Goal: Information Seeking & Learning: Learn about a topic

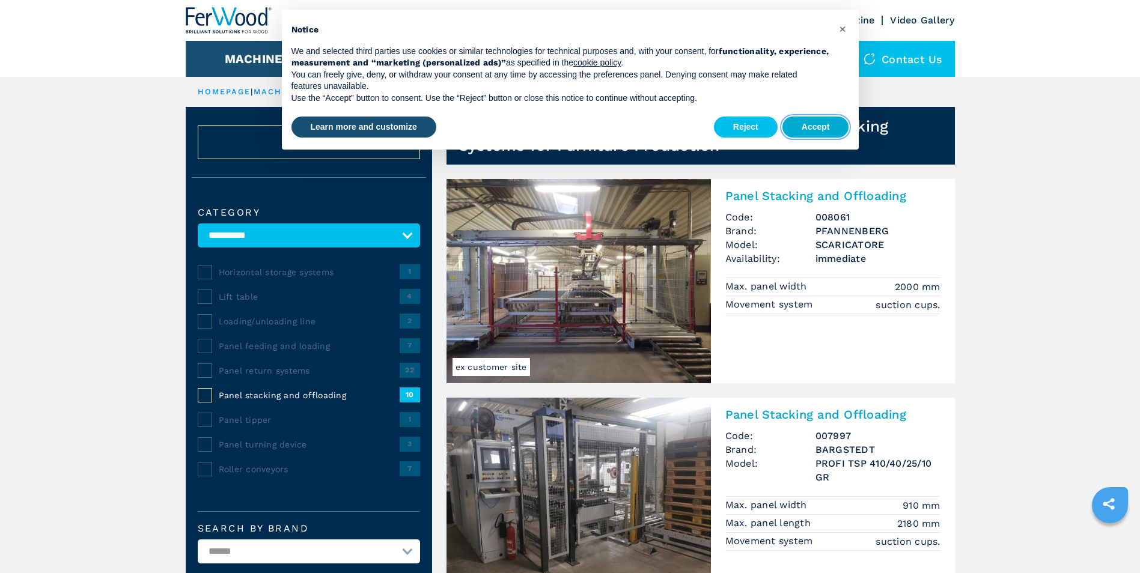
click at [824, 132] on button "Accept" at bounding box center [815, 128] width 67 height 22
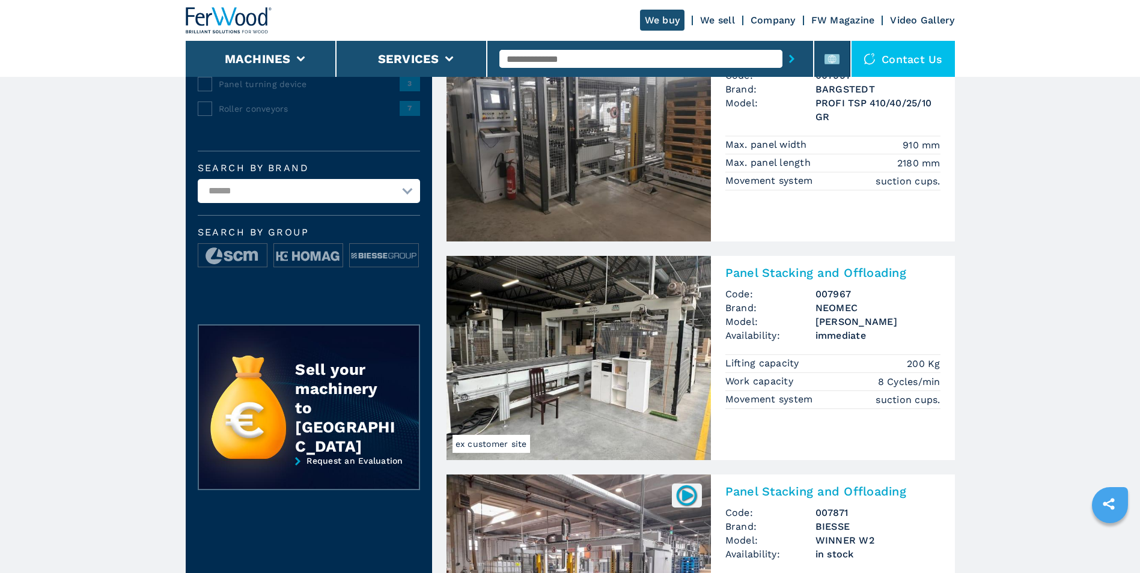
scroll to position [601, 0]
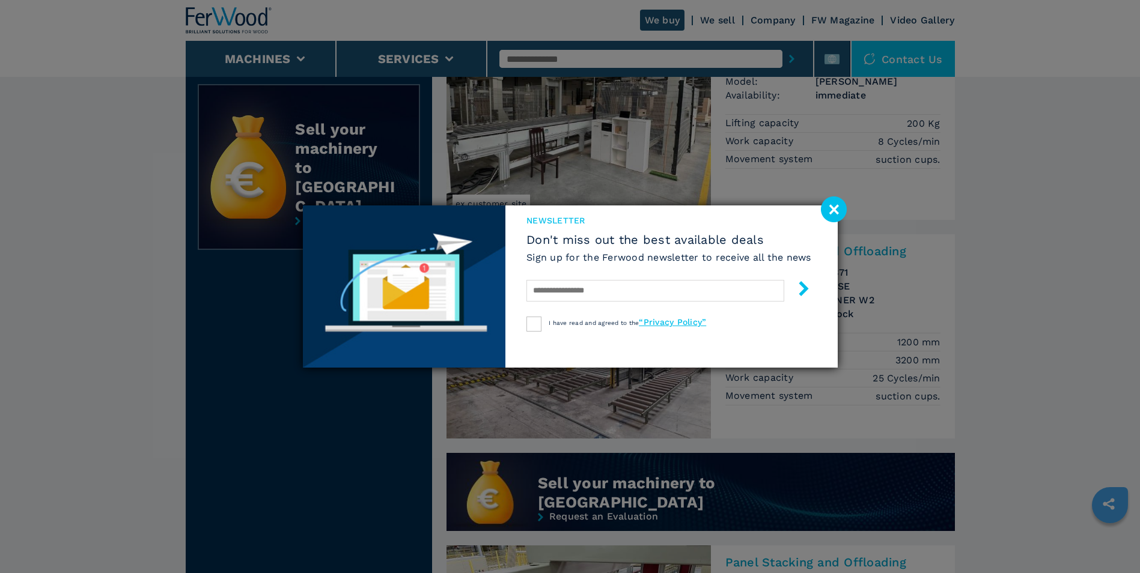
click at [831, 209] on image at bounding box center [834, 209] width 26 height 26
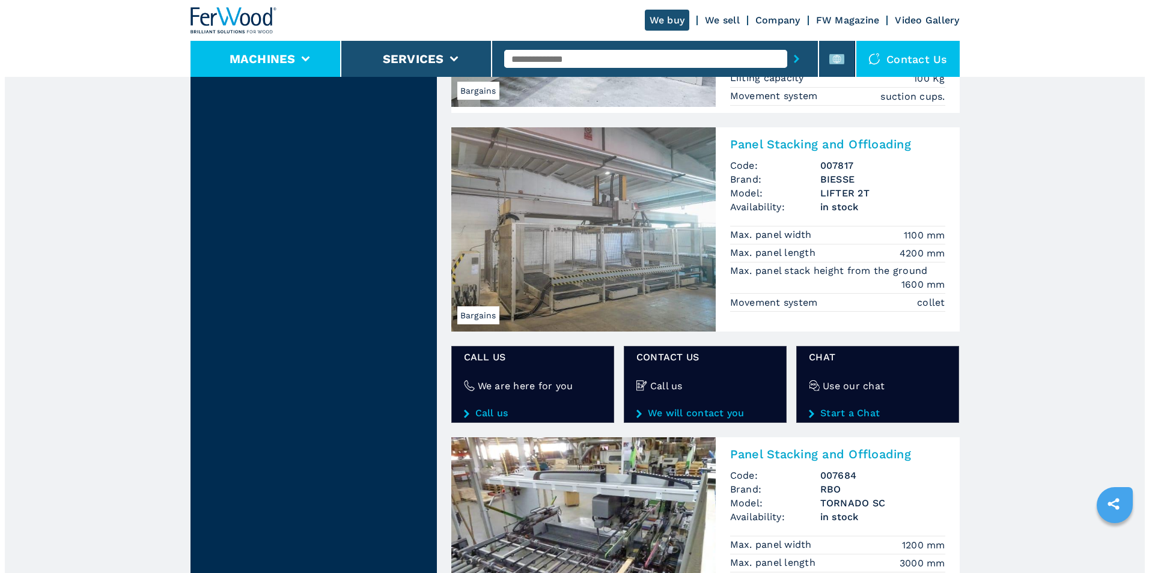
scroll to position [1682, 0]
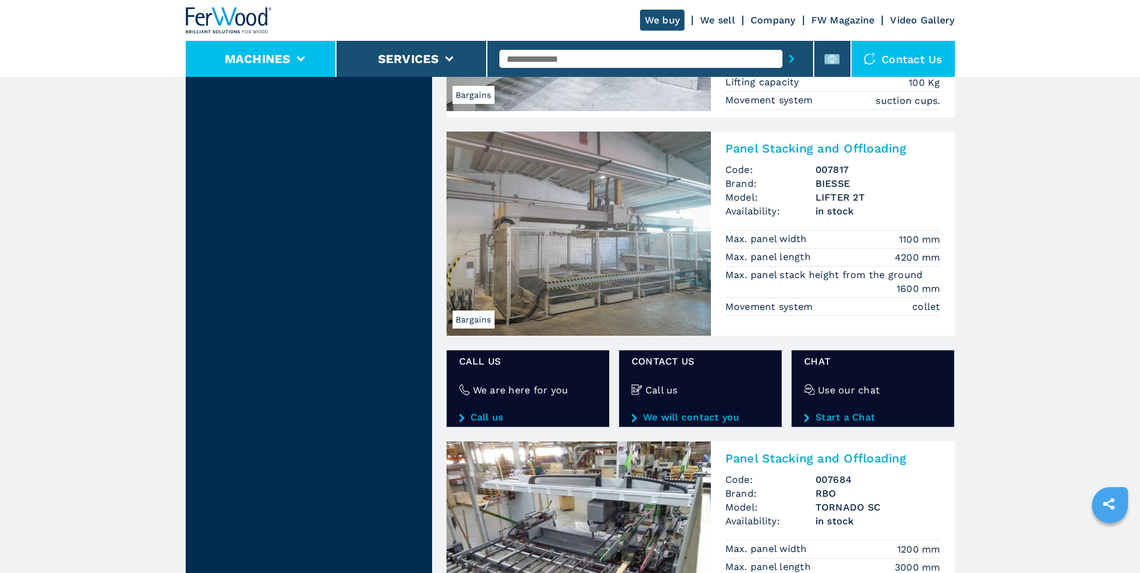
click at [287, 57] on button "Machines" at bounding box center [258, 59] width 66 height 14
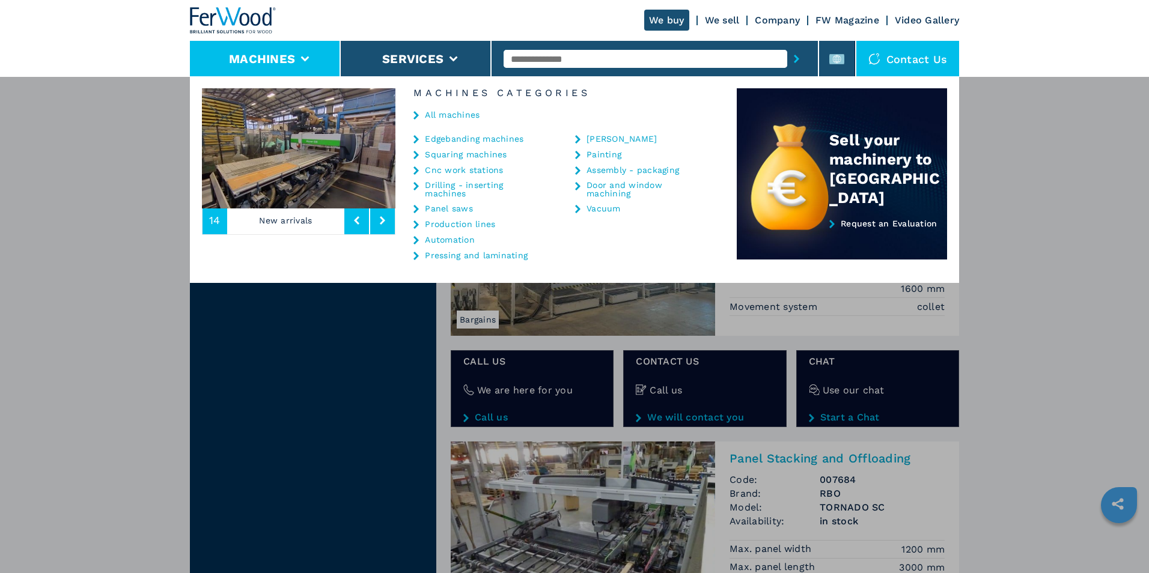
click at [640, 170] on link "Assembly - packaging" at bounding box center [632, 170] width 93 height 8
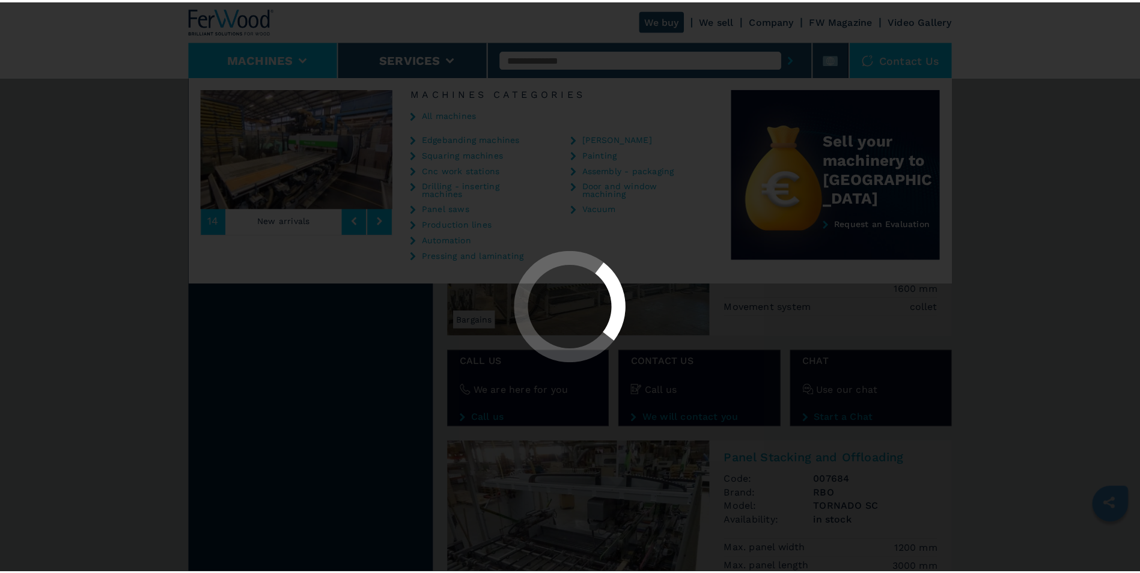
scroll to position [0, 0]
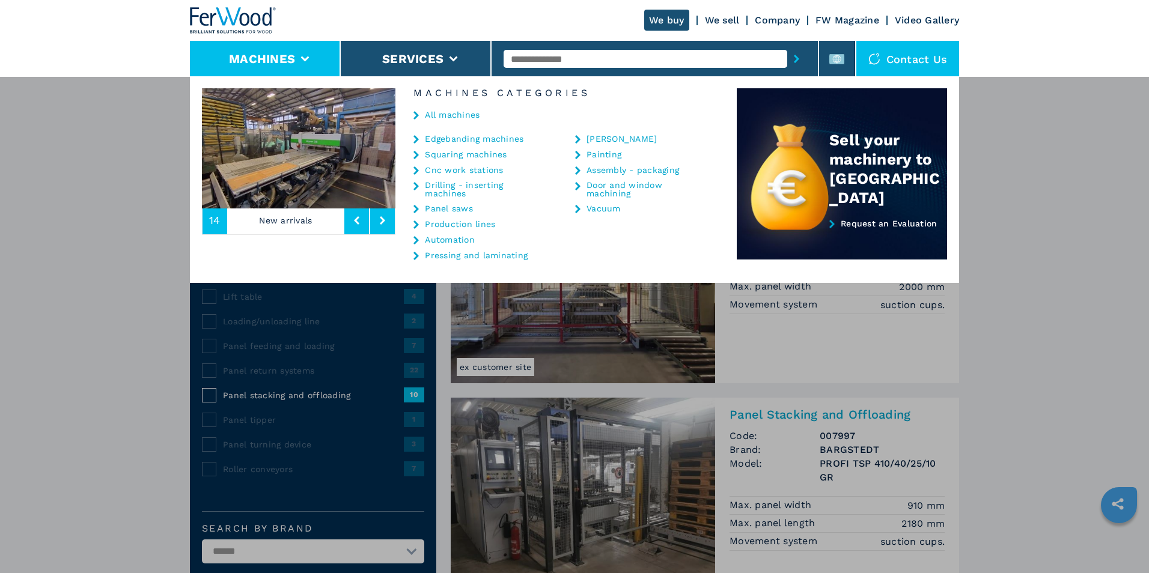
click at [995, 300] on div "**********" at bounding box center [574, 362] width 1149 height 573
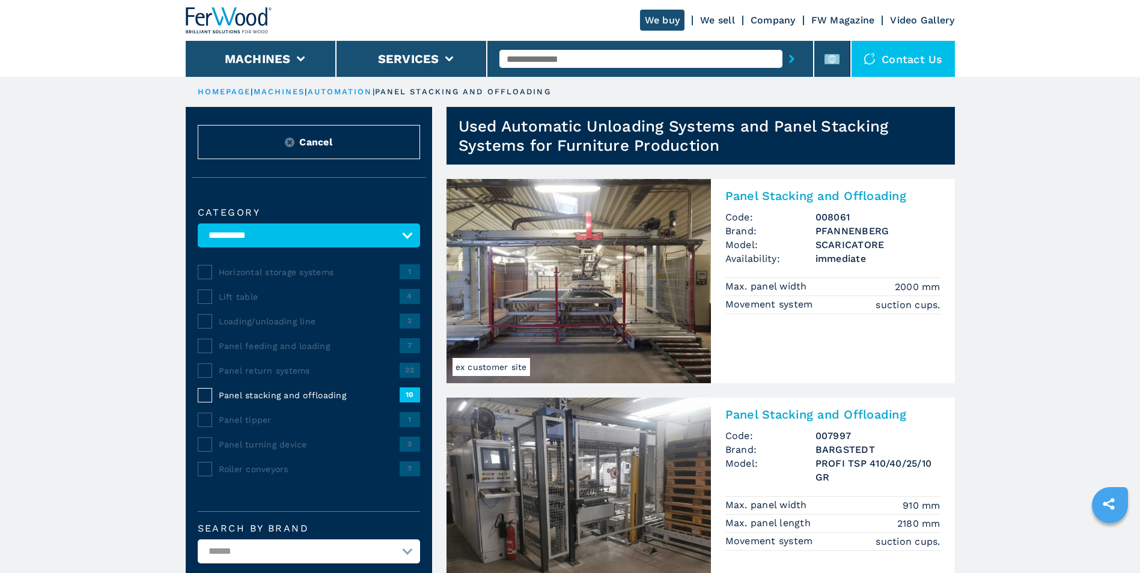
scroll to position [60, 0]
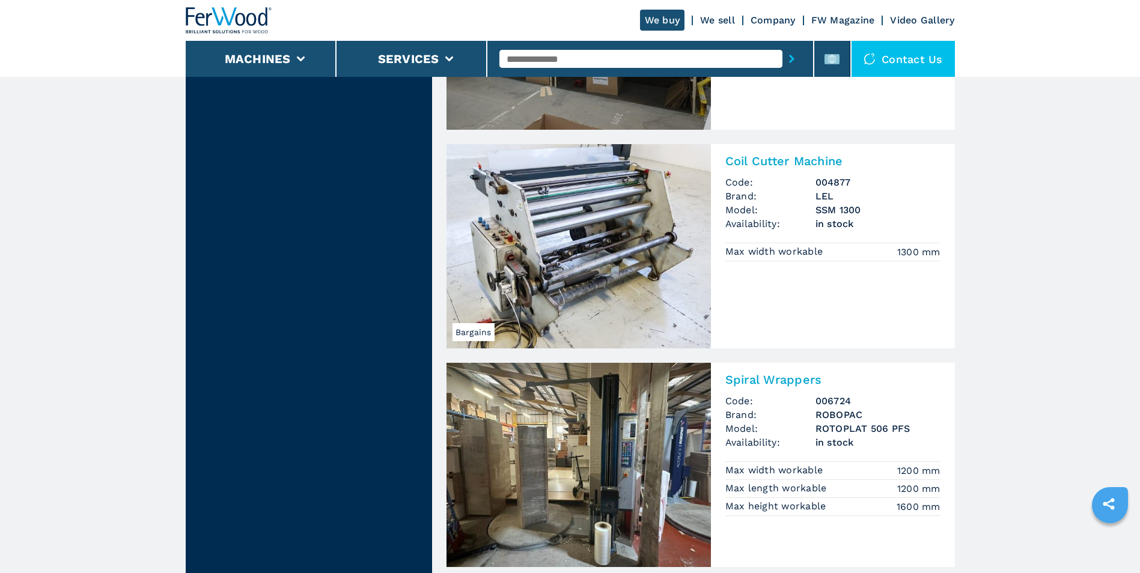
scroll to position [841, 0]
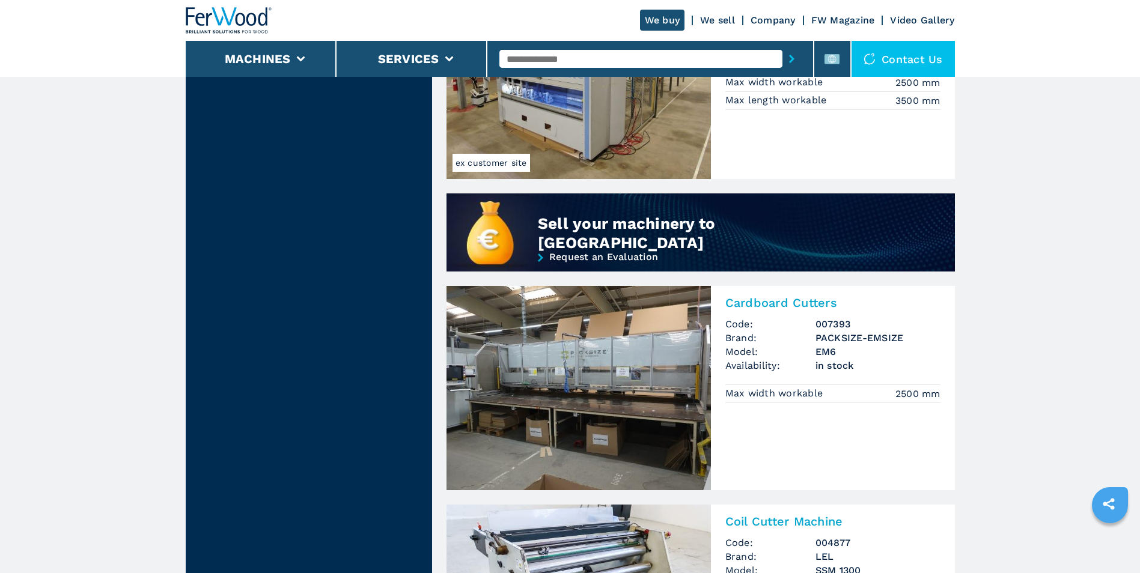
click at [574, 60] on input "text" at bounding box center [640, 59] width 283 height 18
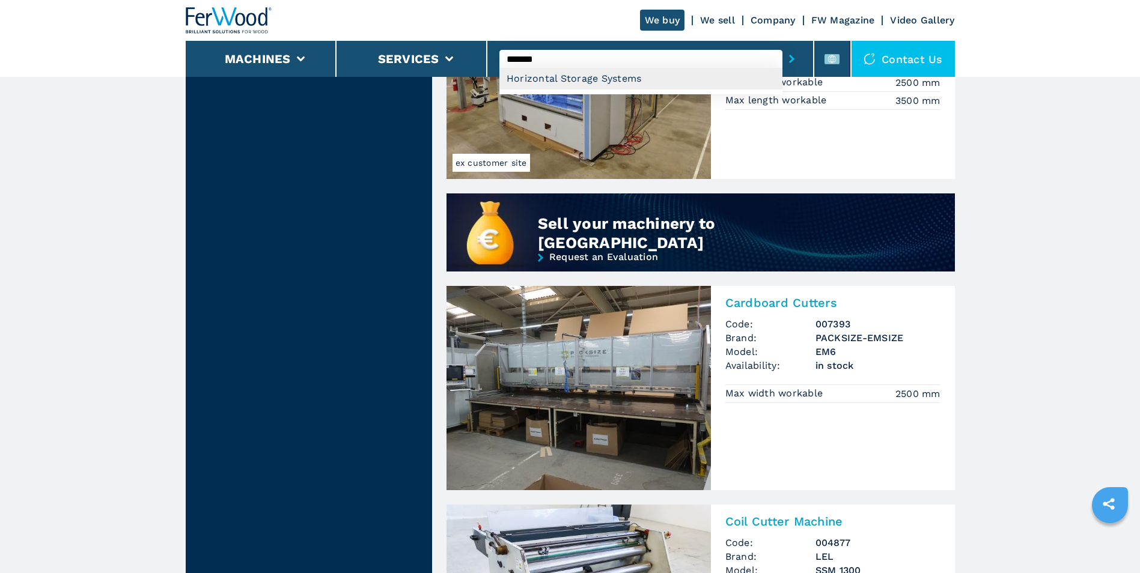
click at [557, 82] on div "Horizontal Storage Systems" at bounding box center [640, 79] width 283 height 22
type input "**********"
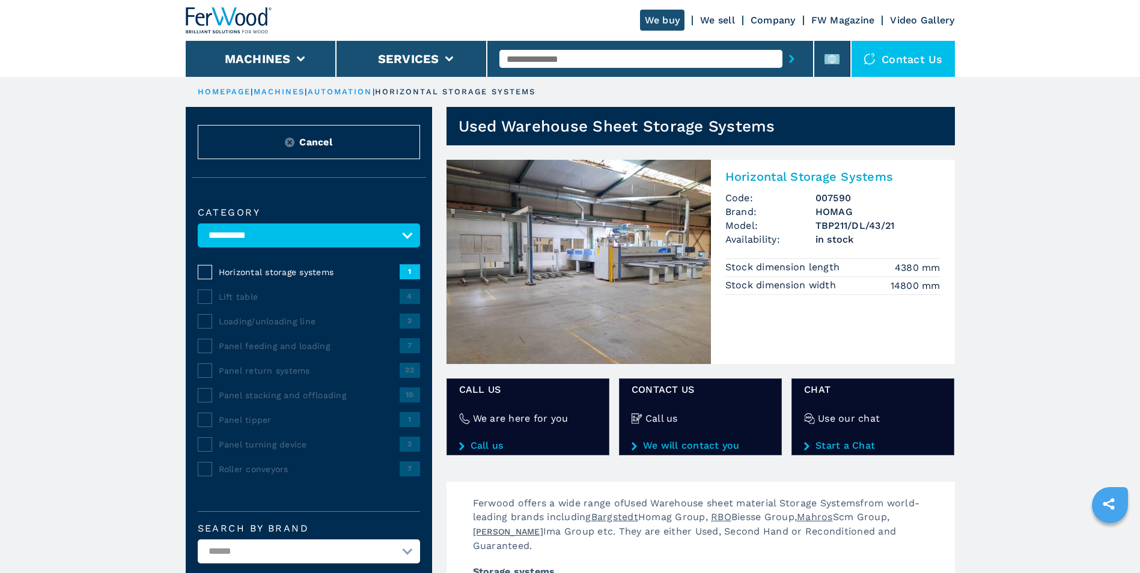
click at [612, 273] on img at bounding box center [578, 262] width 264 height 204
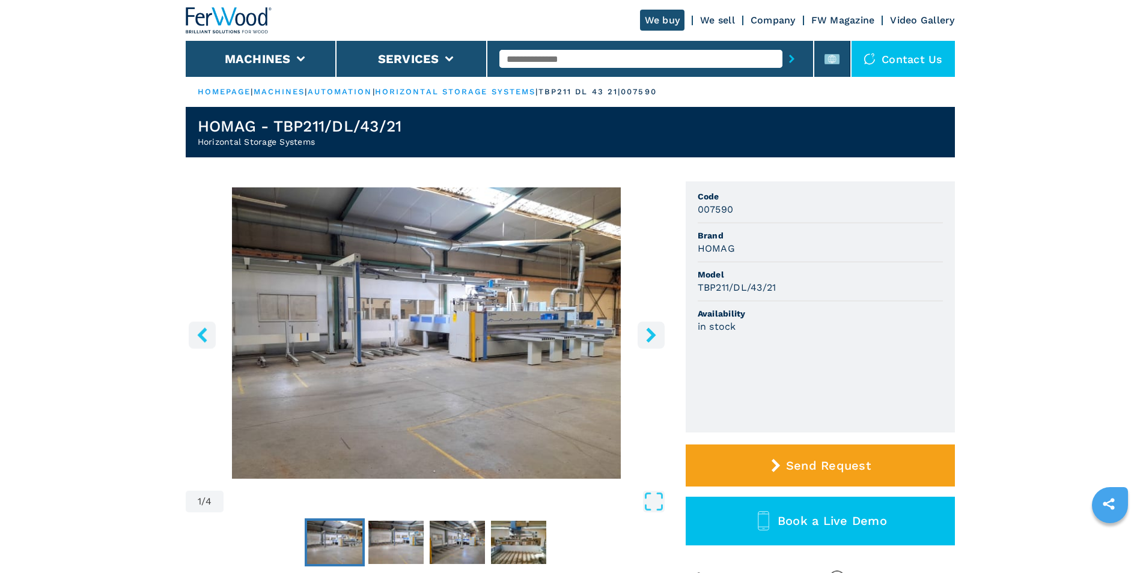
click at [656, 334] on icon "right-button" at bounding box center [650, 334] width 15 height 15
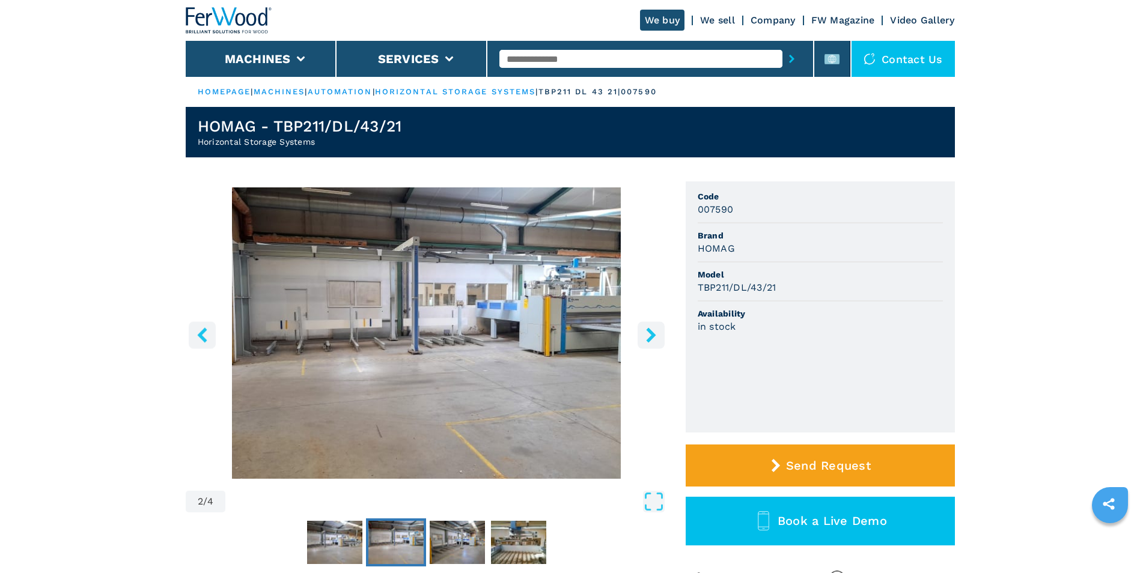
click at [656, 334] on icon "right-button" at bounding box center [650, 334] width 15 height 15
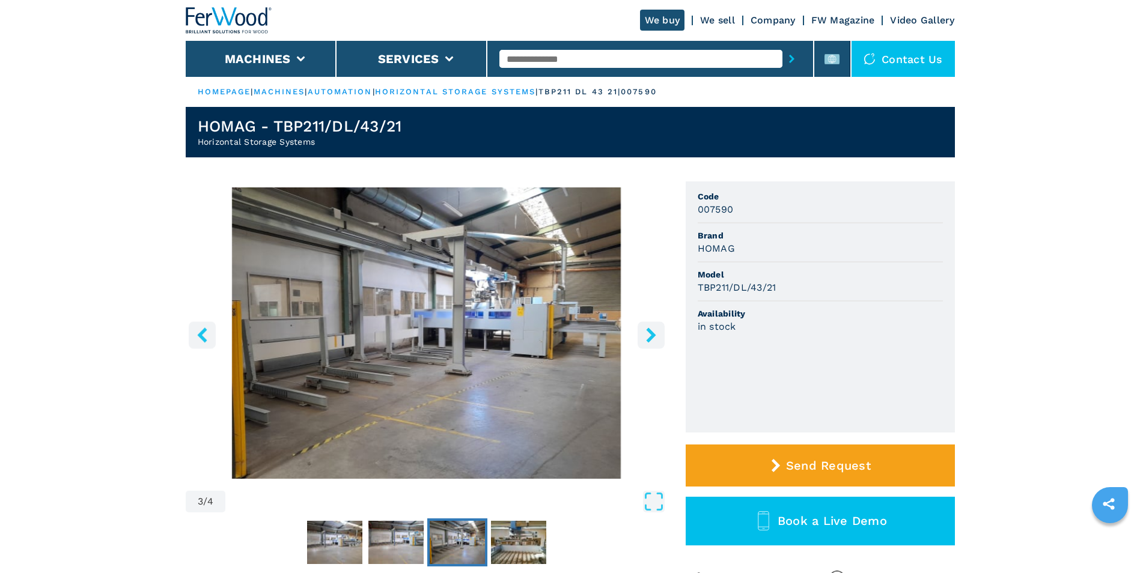
click at [656, 334] on icon "right-button" at bounding box center [650, 334] width 15 height 15
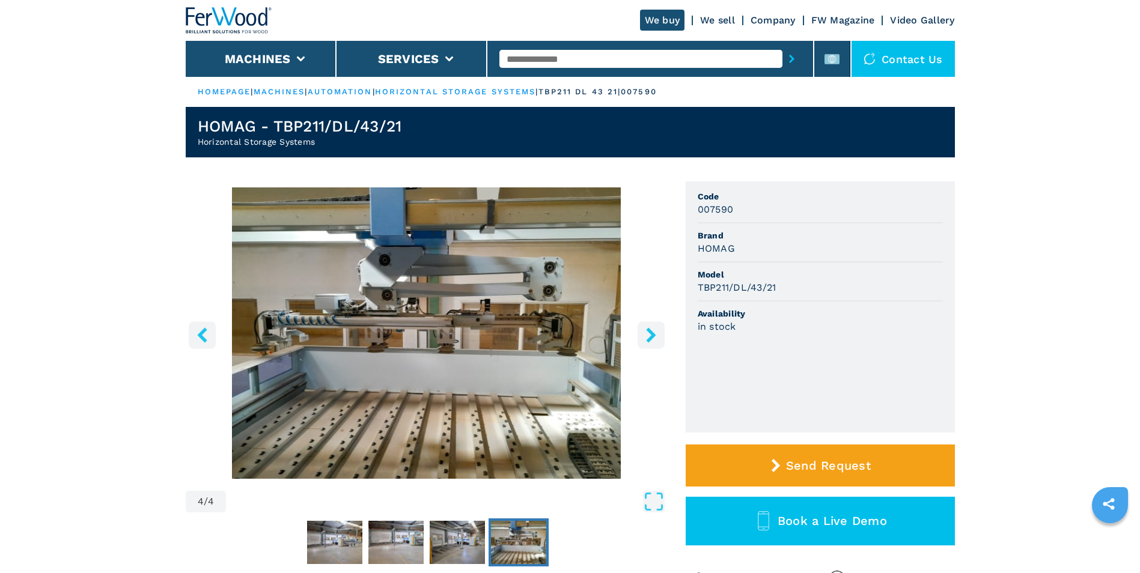
click at [656, 334] on icon "right-button" at bounding box center [650, 334] width 15 height 15
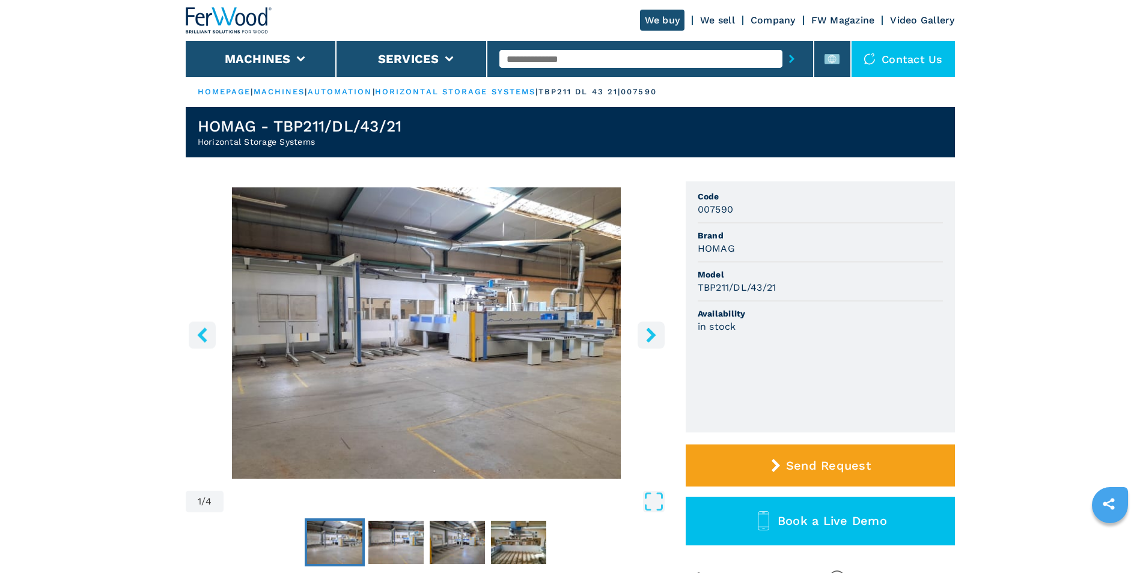
click at [349, 89] on link "automation" at bounding box center [340, 91] width 65 height 9
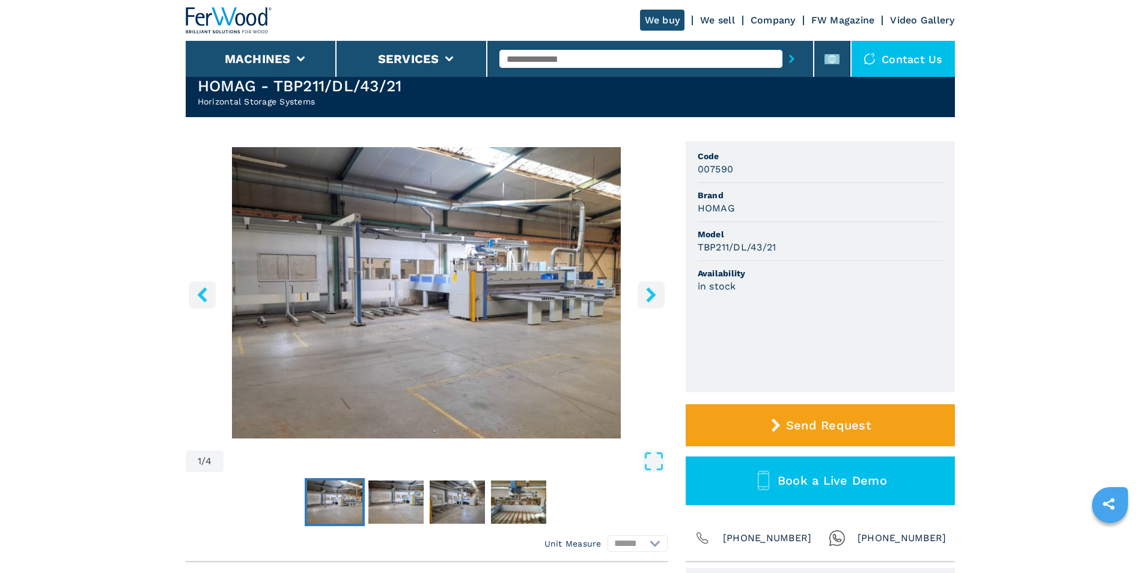
scroll to position [120, 0]
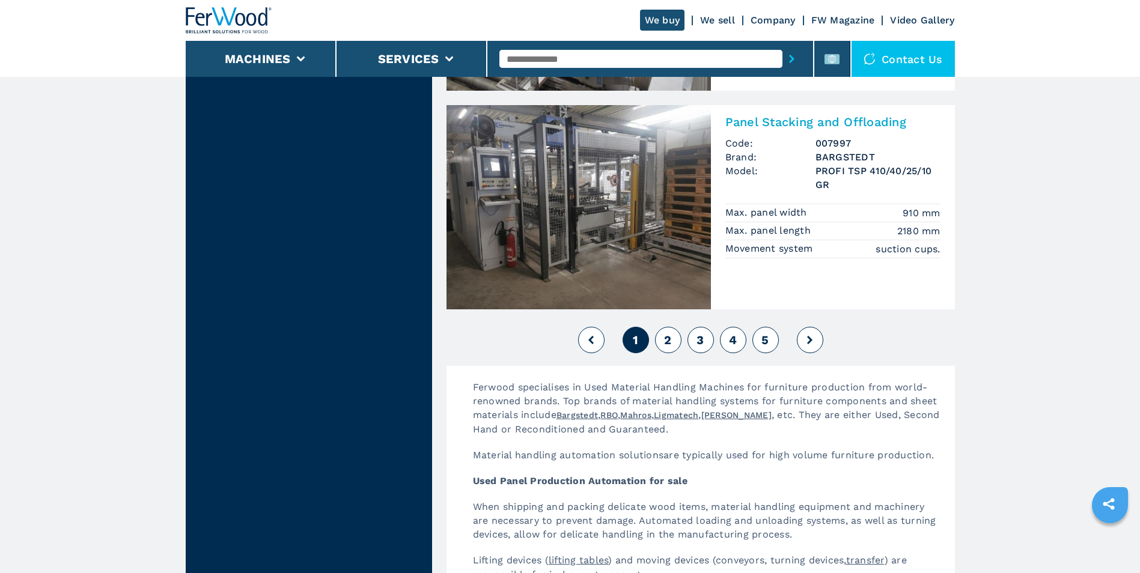
scroll to position [2643, 0]
click at [667, 342] on span "2" at bounding box center [667, 340] width 7 height 14
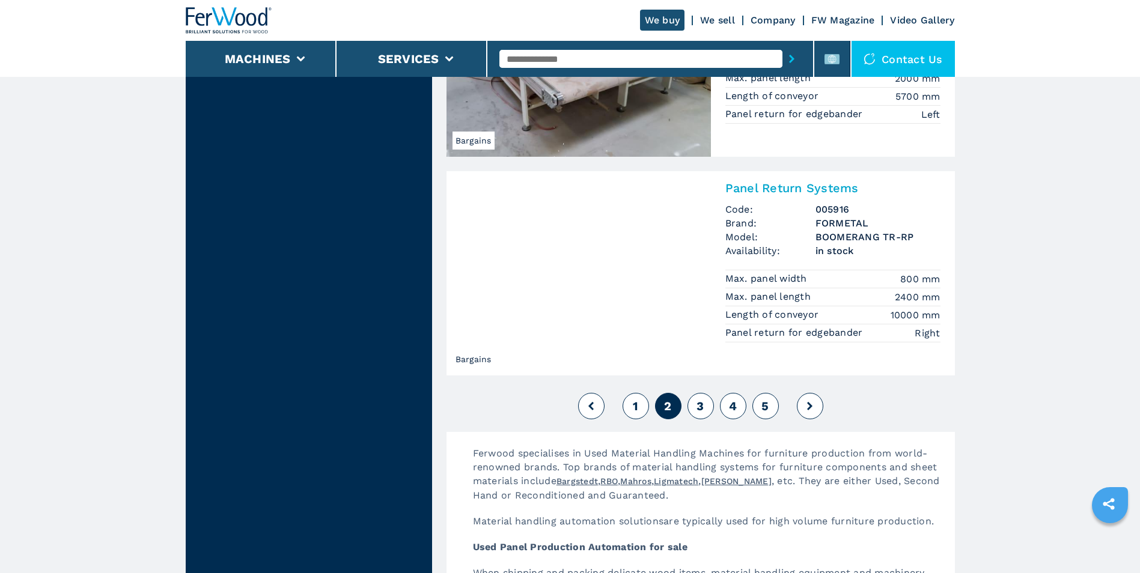
scroll to position [2583, 0]
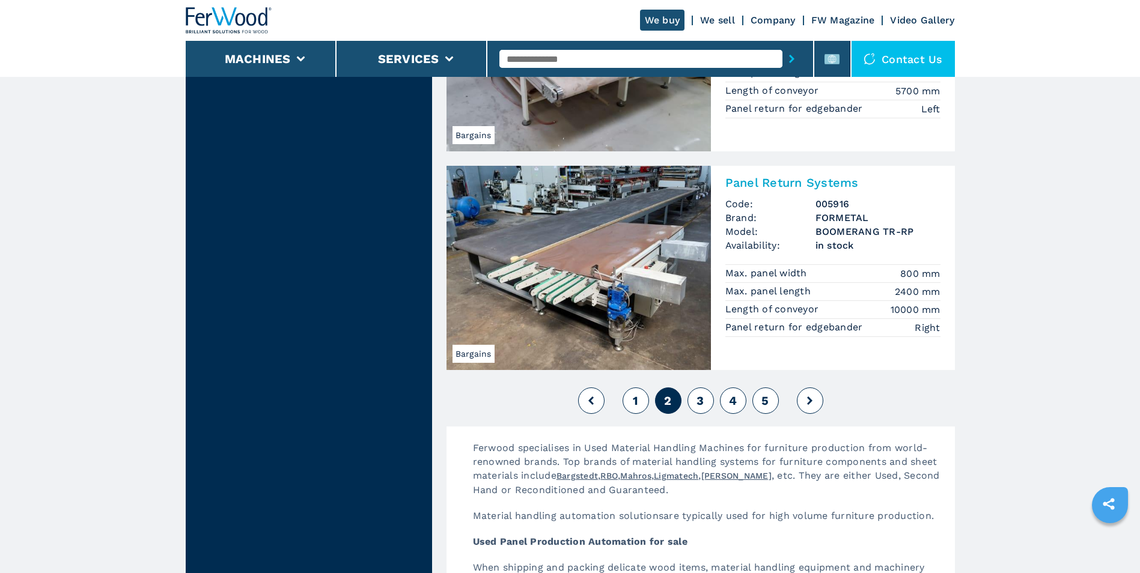
click at [711, 401] on button "3" at bounding box center [700, 400] width 26 height 26
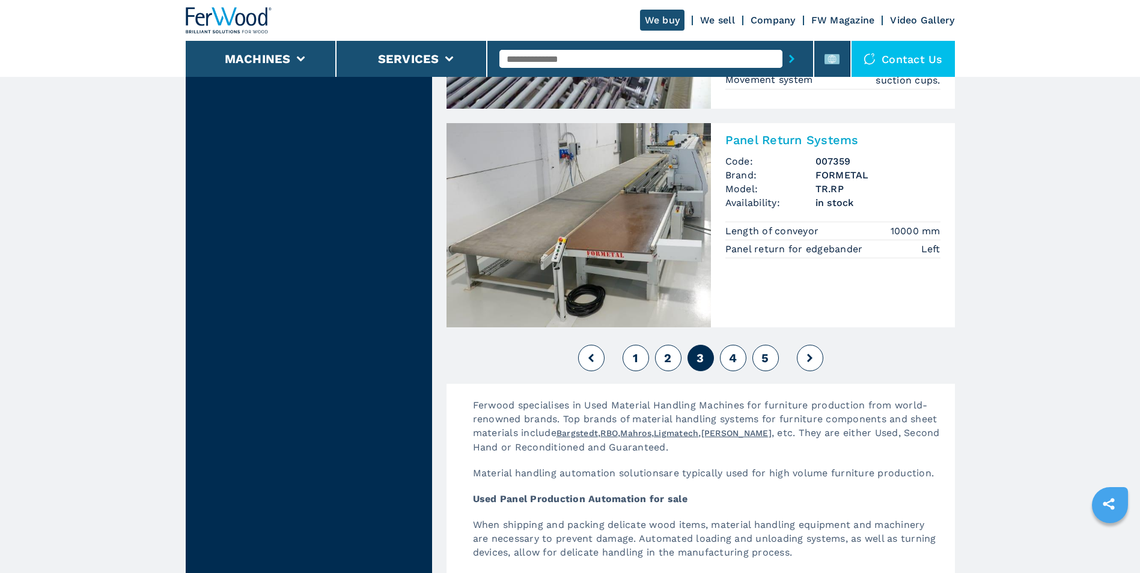
scroll to position [2643, 0]
click at [741, 356] on button "4" at bounding box center [733, 357] width 26 height 26
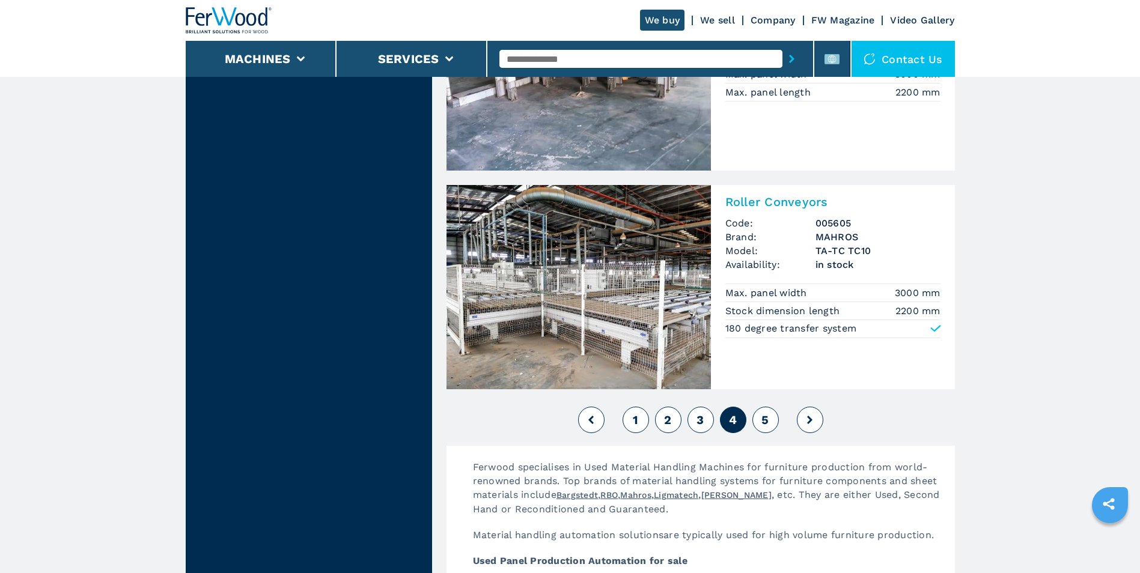
scroll to position [2583, 0]
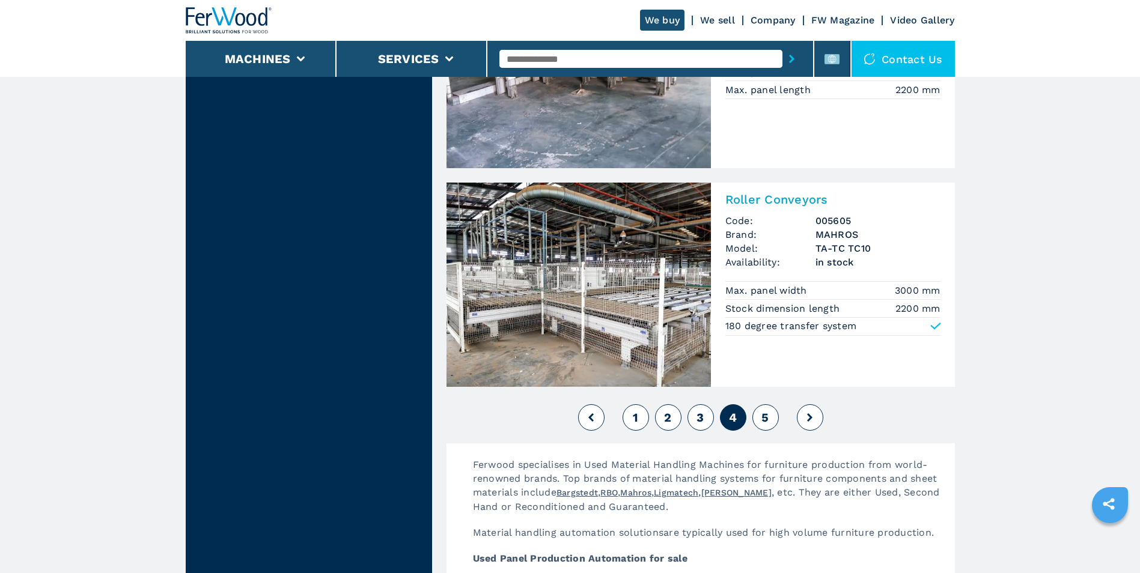
click at [766, 424] on span "5" at bounding box center [764, 417] width 7 height 14
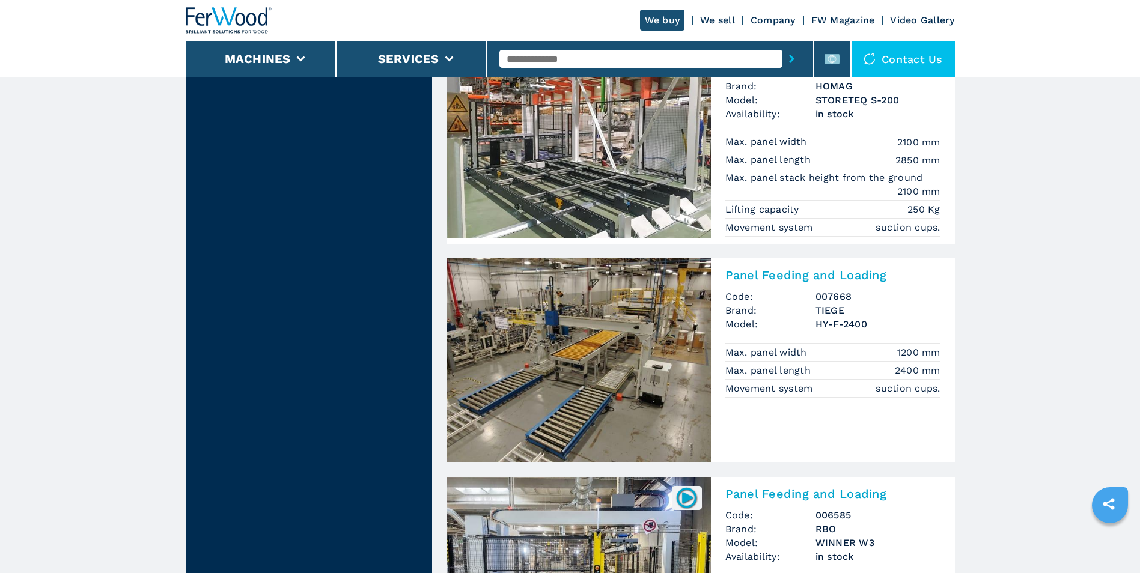
scroll to position [1201, 0]
